Goal: Task Accomplishment & Management: Manage account settings

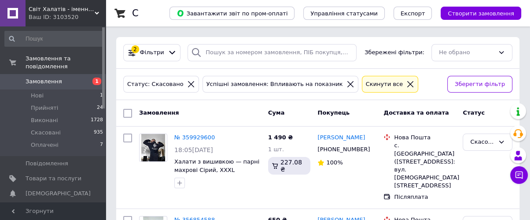
click at [35, 78] on span "Замовлення" at bounding box center [44, 82] width 37 height 8
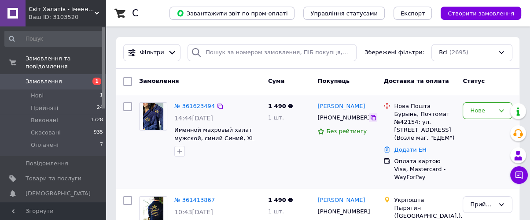
click at [370, 119] on icon at bounding box center [373, 117] width 7 height 7
click at [201, 106] on link "№ 361623494" at bounding box center [194, 106] width 41 height 7
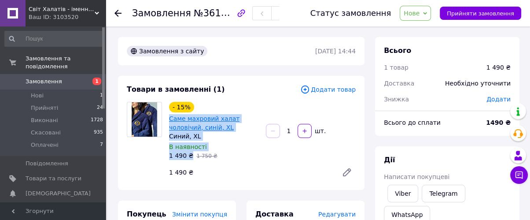
drag, startPoint x: 189, startPoint y: 155, endPoint x: 170, endPoint y: 120, distance: 39.6
click at [170, 120] on div "- 15% Саме махровий халат чоловічий, синій, XL Синий, XL В наявності 1 490 ₴   …" at bounding box center [214, 131] width 97 height 62
copy div "Саме махровий халат чоловічий, синій, XL Синий, XL В наявності 1 490 ₴"
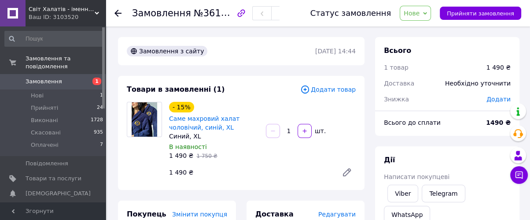
click at [297, 90] on div "Товари в замовленні (1)" at bounding box center [214, 90] width 174 height 10
click at [211, 129] on link "Саме махровий халат чоловічий, синій, XL" at bounding box center [204, 123] width 70 height 16
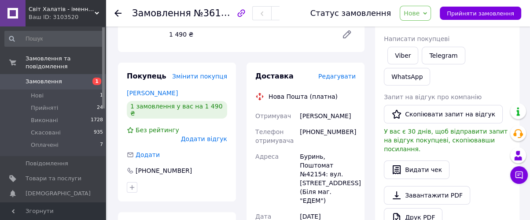
scroll to position [147, 0]
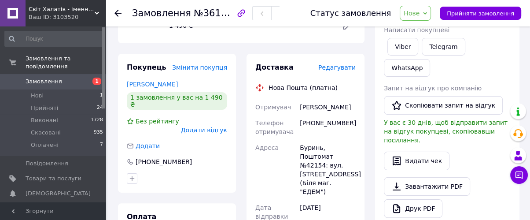
drag, startPoint x: 255, startPoint y: 105, endPoint x: 335, endPoint y: 189, distance: 115.6
click at [335, 189] on div "Отримувач Горова Валентина Телефон отримувача +380668176519 Адреса Буринь, Пошт…" at bounding box center [306, 182] width 104 height 166
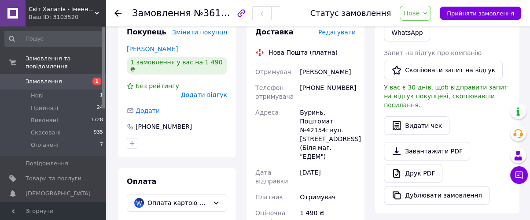
scroll to position [196, 0]
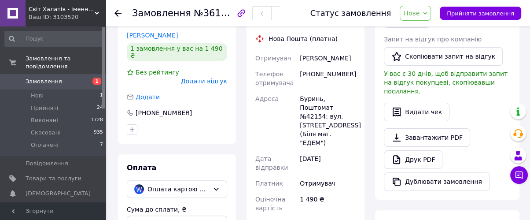
copy div "Отримувач Горова Валентина Телефон отримувача +380668176519 Адреса Буринь, Пошт…"
click at [420, 15] on span "Нове" at bounding box center [412, 13] width 16 height 7
click at [427, 32] on li "Прийнято" at bounding box center [420, 30] width 41 height 13
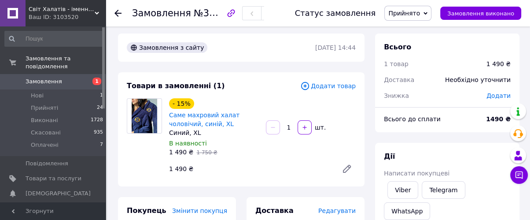
scroll to position [0, 0]
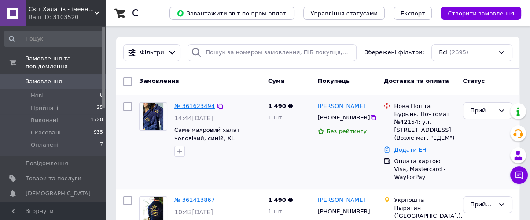
click at [201, 105] on link "№ 361623494" at bounding box center [194, 106] width 41 height 7
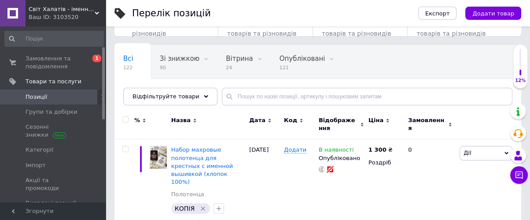
scroll to position [49, 0]
